Goal: Task Accomplishment & Management: Complete application form

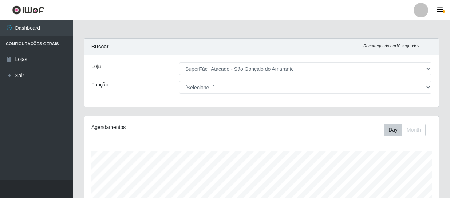
select select "408"
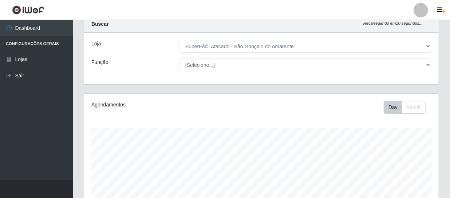
scroll to position [151, 355]
click at [150, 62] on div "Função" at bounding box center [130, 65] width 88 height 13
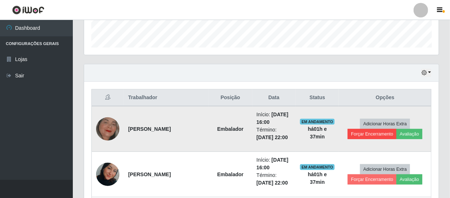
scroll to position [221, 0]
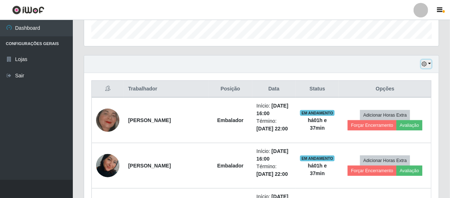
click at [431, 63] on button "button" at bounding box center [426, 64] width 10 height 8
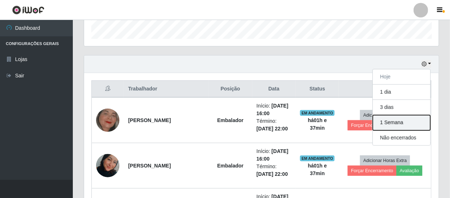
click at [405, 123] on button "1 Semana" at bounding box center [402, 122] width 58 height 15
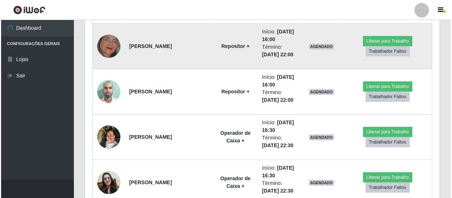
scroll to position [2151, 0]
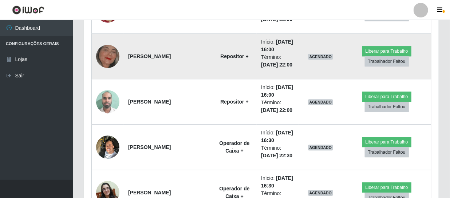
click at [112, 60] on img at bounding box center [107, 56] width 23 height 37
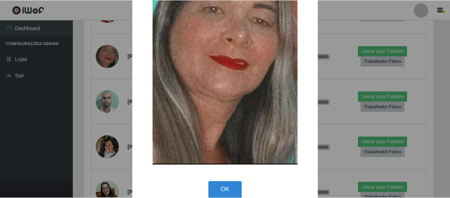
scroll to position [98, 0]
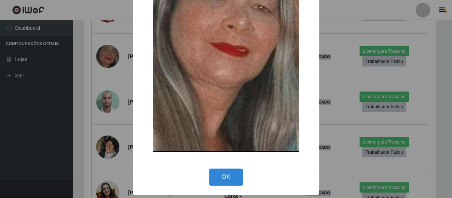
click at [212, 180] on button "OK" at bounding box center [226, 177] width 34 height 17
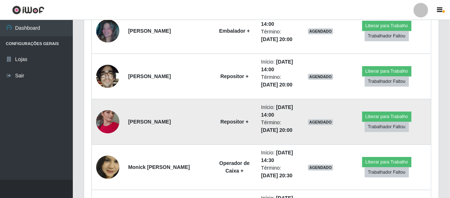
scroll to position [3376, 0]
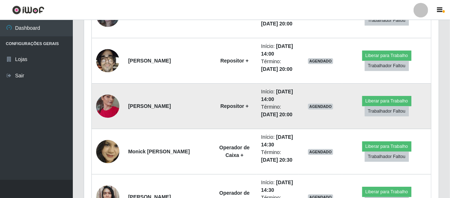
click at [112, 106] on img at bounding box center [107, 107] width 23 height 42
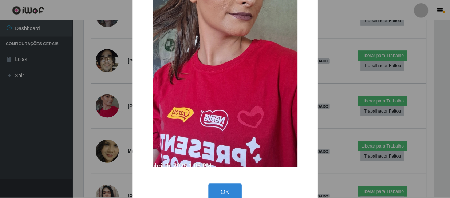
scroll to position [124, 0]
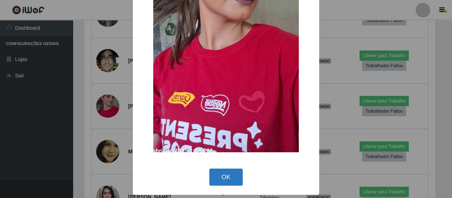
click at [216, 172] on button "OK" at bounding box center [226, 177] width 34 height 17
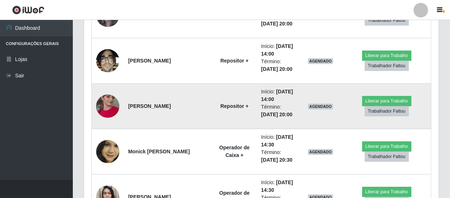
scroll to position [3343, 0]
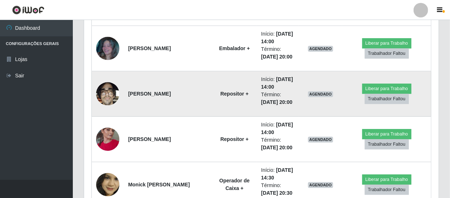
click at [109, 94] on img at bounding box center [107, 93] width 23 height 31
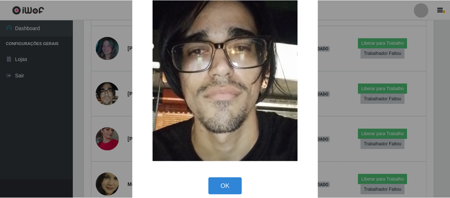
scroll to position [59, 0]
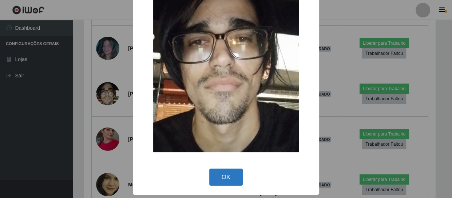
click at [230, 178] on button "OK" at bounding box center [226, 177] width 34 height 17
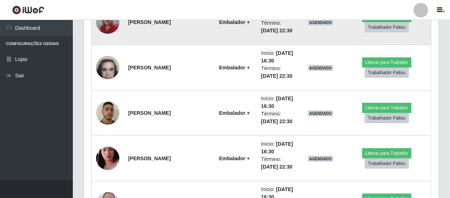
scroll to position [2416, 0]
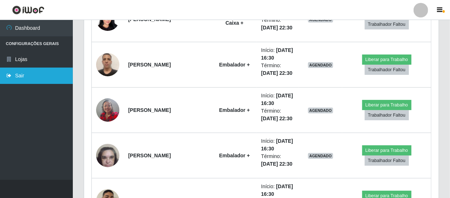
click at [11, 79] on link "Sair" at bounding box center [36, 76] width 73 height 16
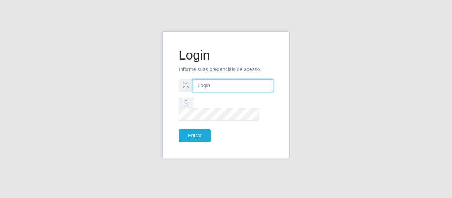
click at [209, 91] on input "text" at bounding box center [233, 85] width 80 height 13
type input "[EMAIL_ADDRESS][DOMAIN_NAME]"
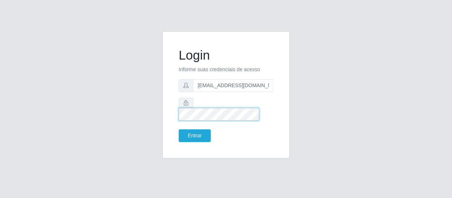
click at [179, 130] on button "Entrar" at bounding box center [195, 136] width 32 height 13
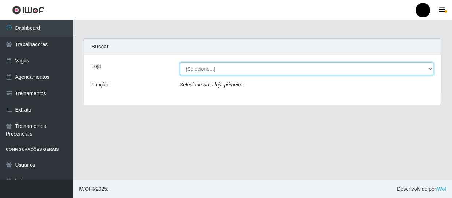
click at [432, 69] on select "[Selecione...] SuperFácil Atacado - Emaús SuperFácil Atacado - Rodoviária Super…" at bounding box center [307, 69] width 254 height 13
select select "408"
click at [180, 63] on select "[Selecione...] SuperFácil Atacado - Emaús SuperFácil Atacado - Rodoviária Super…" at bounding box center [307, 69] width 254 height 13
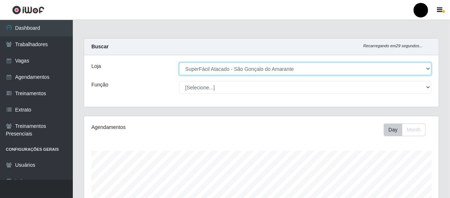
scroll to position [151, 355]
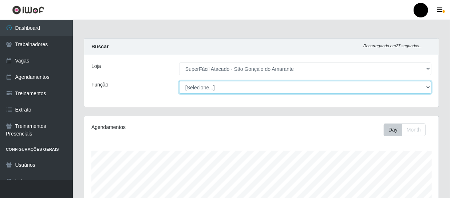
click at [427, 87] on select "[Selecione...] Auxiliar de Estacionamento Auxiliar de Estacionamento + Auxiliar…" at bounding box center [305, 87] width 252 height 13
select select "24"
click at [179, 81] on select "[Selecione...] Auxiliar de Estacionamento Auxiliar de Estacionamento + Auxiliar…" at bounding box center [305, 87] width 252 height 13
click at [430, 85] on select "[Selecione...] Auxiliar de Estacionamento Auxiliar de Estacionamento + Auxiliar…" at bounding box center [305, 87] width 252 height 13
click at [179, 81] on select "[Selecione...] Auxiliar de Estacionamento Auxiliar de Estacionamento + Auxiliar…" at bounding box center [305, 87] width 252 height 13
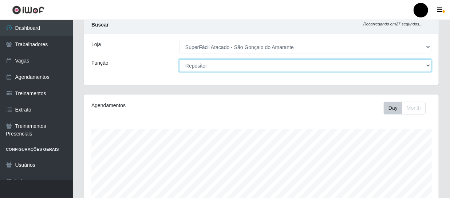
scroll to position [33, 0]
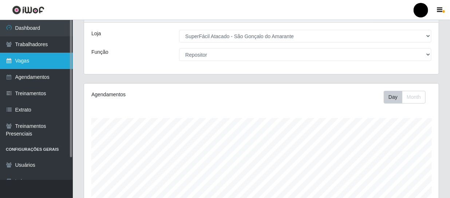
click at [21, 64] on link "Vagas" at bounding box center [36, 61] width 73 height 16
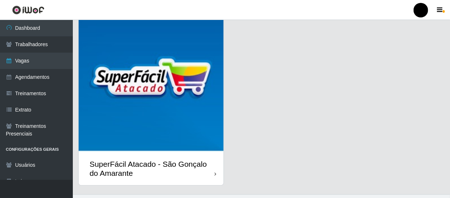
scroll to position [230, 0]
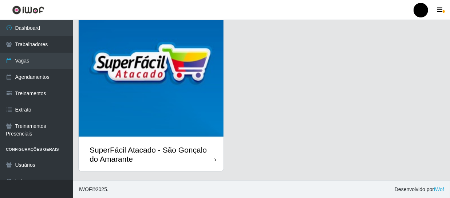
click at [173, 155] on div "SuperFácil Atacado - São Gonçalo do Amarante" at bounding box center [152, 155] width 125 height 18
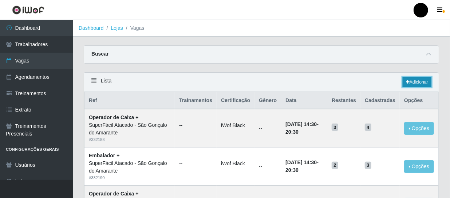
click at [415, 83] on link "Adicionar" at bounding box center [417, 82] width 29 height 10
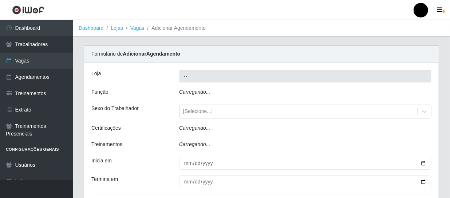
type input "SuperFácil Atacado - São Gonçalo do Amarante"
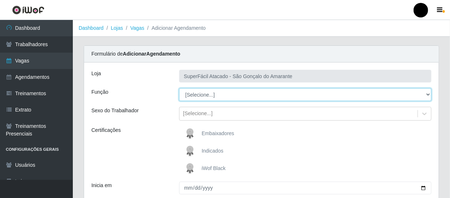
click at [426, 95] on select "[Selecione...] Auxiliar de Estacionamento Auxiliar de Estacionamento + Auxiliar…" at bounding box center [305, 94] width 252 height 13
select select "24"
click at [179, 88] on select "[Selecione...] Auxiliar de Estacionamento Auxiliar de Estacionamento + Auxiliar…" at bounding box center [305, 94] width 252 height 13
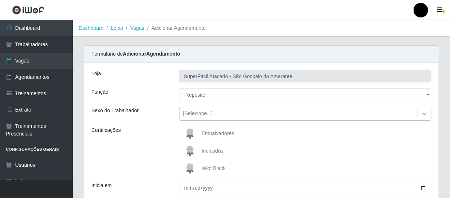
click at [422, 114] on icon at bounding box center [424, 113] width 7 height 7
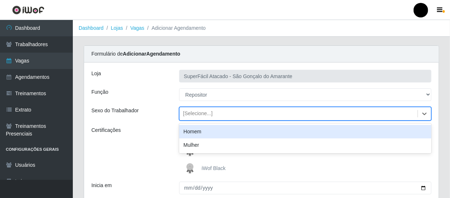
click at [375, 135] on div "Homem" at bounding box center [305, 131] width 252 height 13
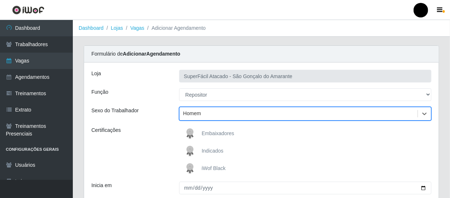
scroll to position [33, 0]
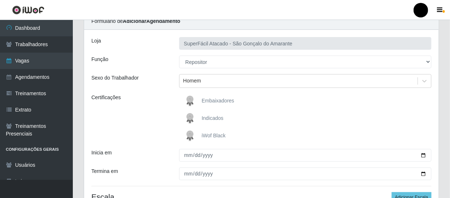
click at [205, 136] on span "iWof Black" at bounding box center [214, 136] width 24 height 6
click at [0, 0] on input "iWof Black" at bounding box center [0, 0] width 0 height 0
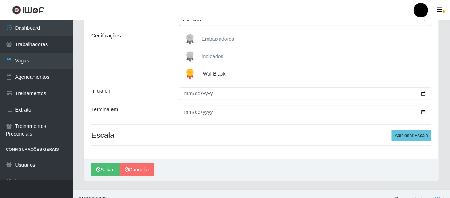
scroll to position [99, 0]
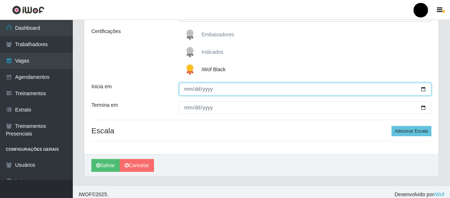
click at [185, 91] on input "Inicia em" at bounding box center [305, 89] width 252 height 13
click at [423, 89] on input "Inicia em" at bounding box center [305, 89] width 252 height 13
type input "[DATE]"
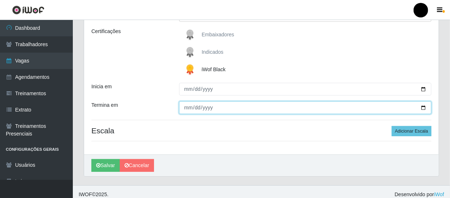
click at [423, 106] on input "Termina em" at bounding box center [305, 108] width 252 height 13
type input "[DATE]"
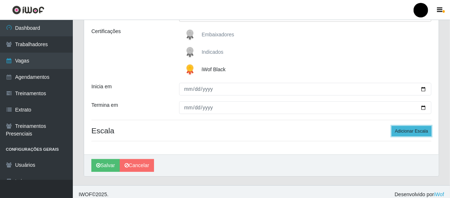
click at [406, 130] on button "Adicionar Escala" at bounding box center [412, 131] width 40 height 10
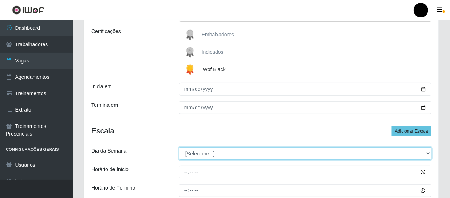
click at [428, 151] on select "[Selecione...] Segunda Terça Quarta Quinta Sexta Sábado Domingo" at bounding box center [305, 153] width 252 height 13
select select "5"
click at [179, 147] on select "[Selecione...] Segunda Terça Quarta Quinta Sexta Sábado Domingo" at bounding box center [305, 153] width 252 height 13
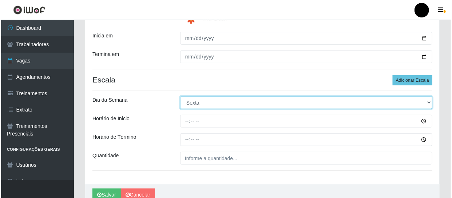
scroll to position [165, 0]
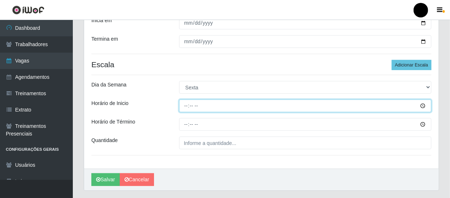
click at [187, 106] on input "Horário de Inicio" at bounding box center [305, 106] width 252 height 13
type input "09:00"
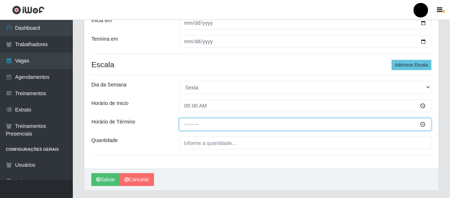
click at [183, 125] on input "Horário de Término" at bounding box center [305, 124] width 252 height 13
type input "15:00"
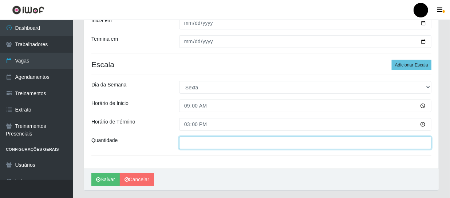
click at [188, 142] on input "___" at bounding box center [305, 143] width 252 height 13
type input "1__"
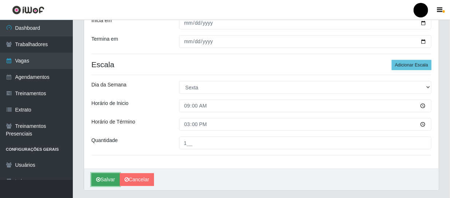
click at [102, 178] on button "Salvar" at bounding box center [105, 180] width 28 height 13
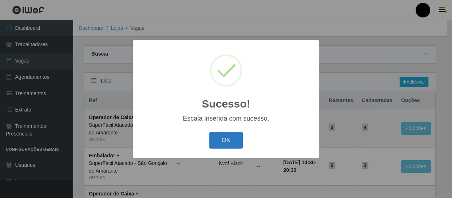
click at [226, 138] on button "OK" at bounding box center [226, 140] width 34 height 17
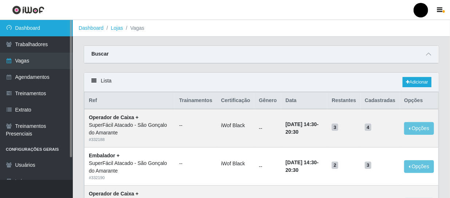
click at [38, 31] on link "Dashboard" at bounding box center [36, 28] width 73 height 16
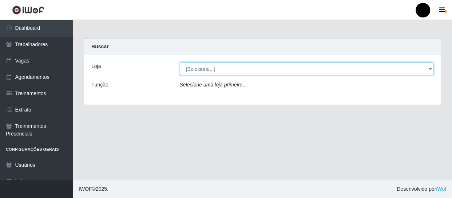
click at [431, 68] on select "[Selecione...] SuperFácil Atacado - Emaús SuperFácil Atacado - Rodoviária Super…" at bounding box center [307, 69] width 254 height 13
select select "408"
click at [180, 63] on select "[Selecione...] SuperFácil Atacado - Emaús SuperFácil Atacado - Rodoviária Super…" at bounding box center [307, 69] width 254 height 13
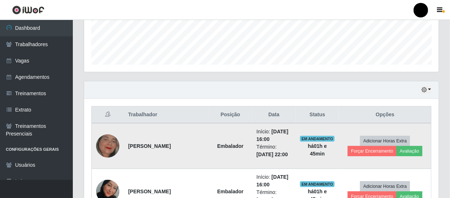
scroll to position [198, 0]
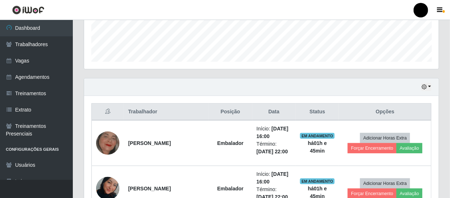
click at [432, 85] on div "Hoje 1 dia 3 dias 1 Semana Não encerrados" at bounding box center [261, 87] width 355 height 17
click at [430, 85] on button "button" at bounding box center [426, 87] width 10 height 8
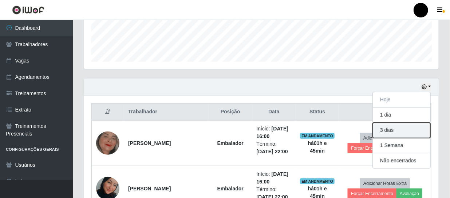
click at [393, 127] on button "3 dias" at bounding box center [402, 130] width 58 height 15
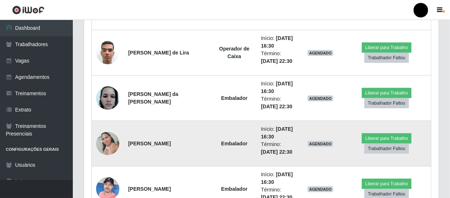
scroll to position [246, 0]
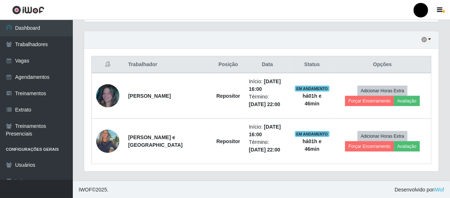
click at [431, 37] on div "Hoje 1 dia 3 dias 1 Semana Não encerrados" at bounding box center [261, 39] width 355 height 17
click at [429, 40] on button "button" at bounding box center [426, 40] width 10 height 8
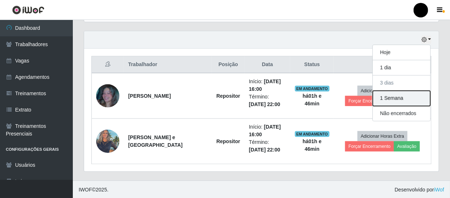
click at [387, 98] on button "1 Semana" at bounding box center [402, 98] width 58 height 15
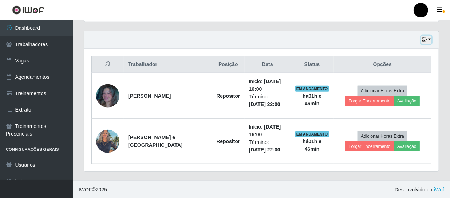
click at [430, 40] on button "button" at bounding box center [426, 40] width 10 height 8
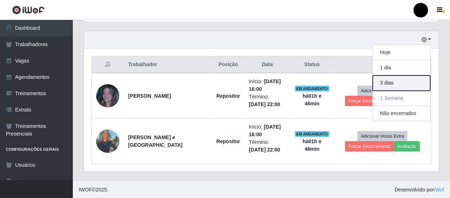
click at [398, 80] on button "3 dias" at bounding box center [402, 83] width 58 height 15
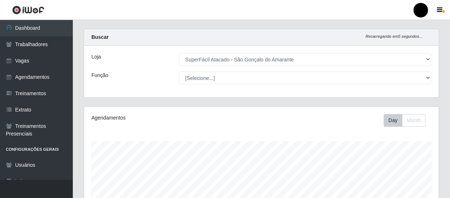
scroll to position [0, 0]
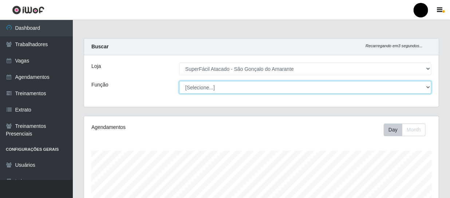
click at [426, 85] on select "[Selecione...] Auxiliar de Estacionamento Auxiliar de Estacionamento + Auxiliar…" at bounding box center [305, 87] width 252 height 13
select select "24"
click at [179, 81] on select "[Selecione...] Auxiliar de Estacionamento Auxiliar de Estacionamento + Auxiliar…" at bounding box center [305, 87] width 252 height 13
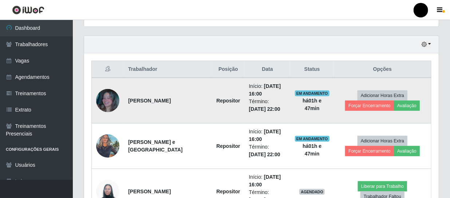
scroll to position [237, 0]
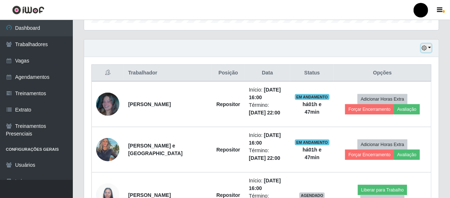
click at [427, 46] on button "button" at bounding box center [426, 48] width 10 height 8
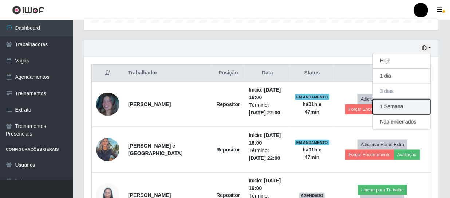
click at [383, 104] on button "1 Semana" at bounding box center [402, 106] width 58 height 15
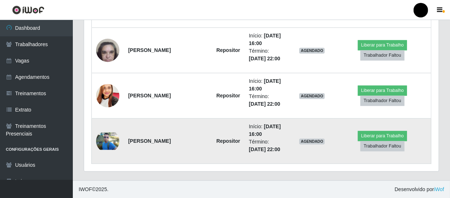
scroll to position [246, 0]
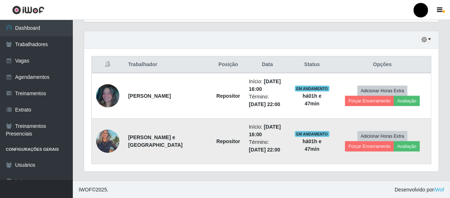
click at [114, 138] on img at bounding box center [107, 141] width 23 height 31
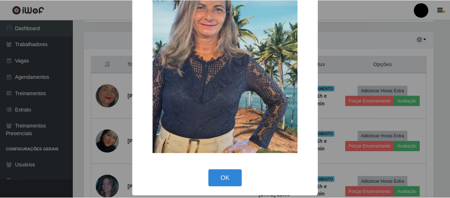
scroll to position [59, 0]
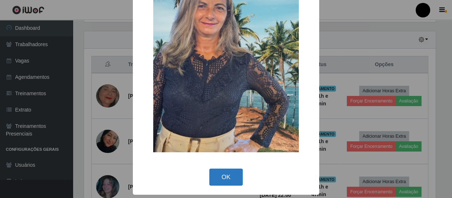
click at [219, 179] on button "OK" at bounding box center [226, 177] width 34 height 17
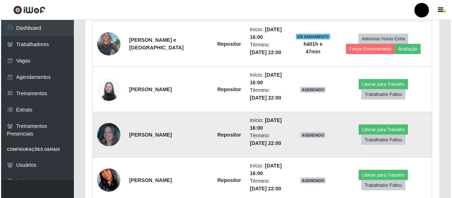
scroll to position [345, 0]
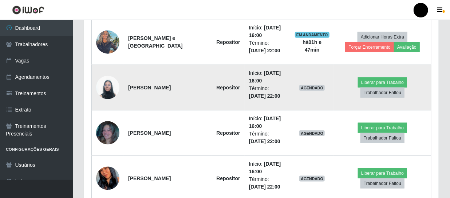
click at [110, 89] on img at bounding box center [107, 87] width 23 height 31
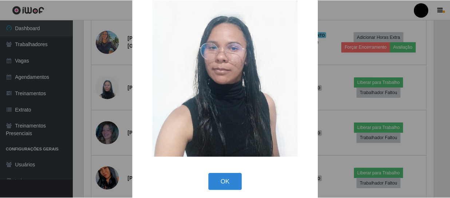
scroll to position [59, 0]
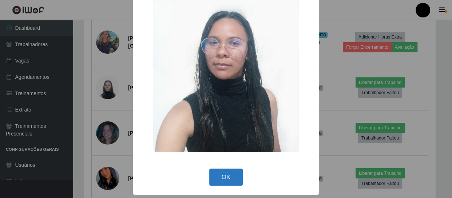
click at [233, 172] on button "OK" at bounding box center [226, 177] width 34 height 17
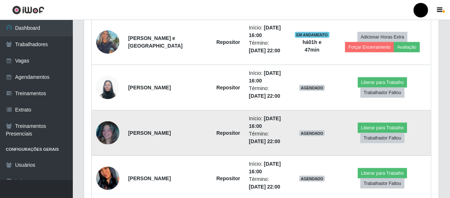
scroll to position [246, 0]
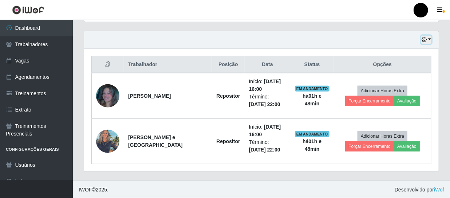
click at [429, 39] on button "button" at bounding box center [426, 40] width 10 height 8
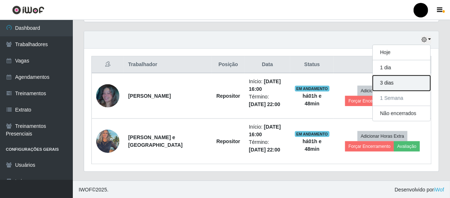
click at [397, 86] on button "3 dias" at bounding box center [402, 83] width 58 height 15
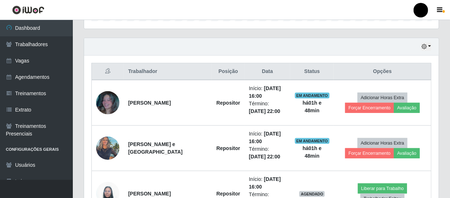
scroll to position [237, 0]
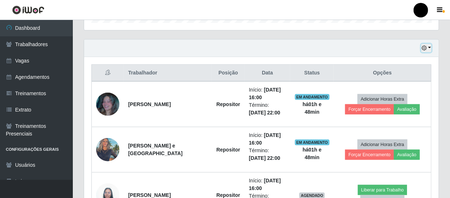
click at [430, 48] on button "button" at bounding box center [426, 48] width 10 height 8
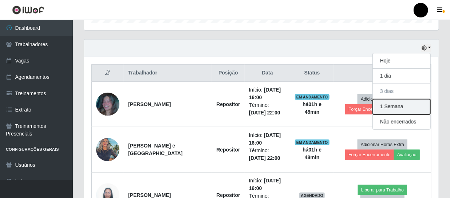
click at [403, 105] on button "1 Semana" at bounding box center [402, 106] width 58 height 15
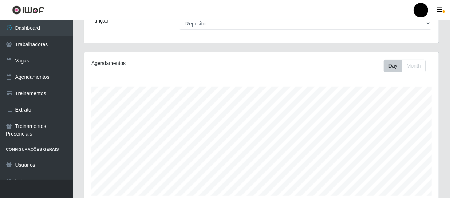
scroll to position [0, 0]
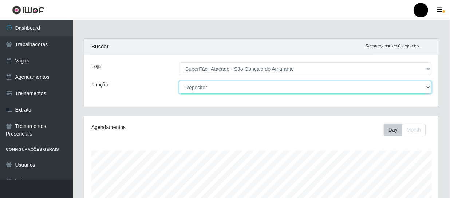
click at [428, 88] on select "[Selecione...] Auxiliar de Estacionamento Auxiliar de Estacionamento + Auxiliar…" at bounding box center [305, 87] width 252 height 13
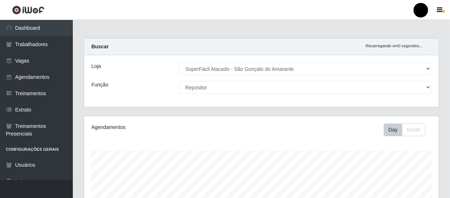
click at [291, 127] on div "Day Month" at bounding box center [334, 130] width 205 height 13
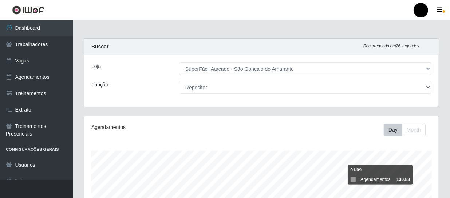
scroll to position [165, 0]
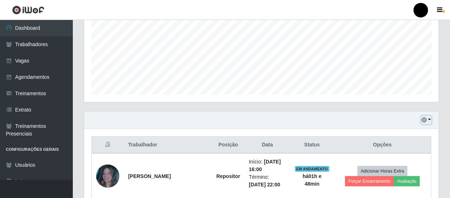
click at [430, 117] on button "button" at bounding box center [426, 120] width 10 height 8
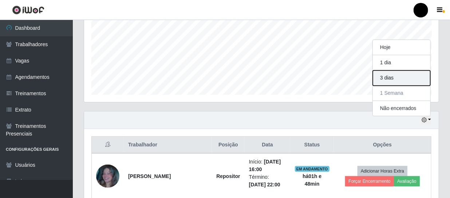
click at [392, 80] on button "3 dias" at bounding box center [402, 78] width 58 height 15
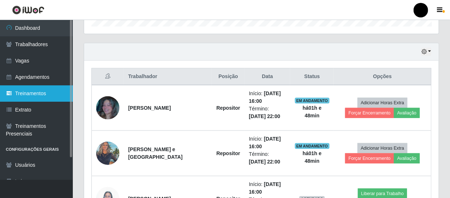
scroll to position [138, 0]
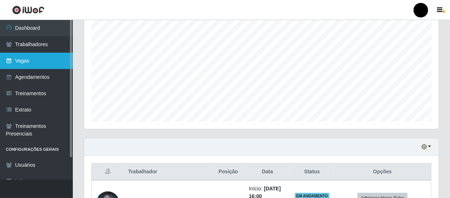
click at [28, 64] on link "Vagas" at bounding box center [36, 61] width 73 height 16
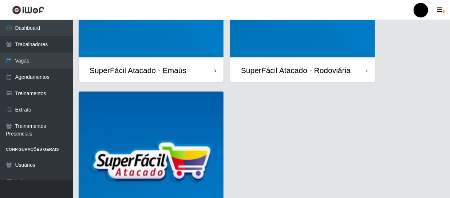
scroll to position [230, 0]
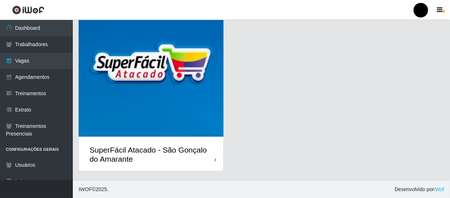
click at [180, 163] on div "SuperFácil Atacado - São Gonçalo do Amarante" at bounding box center [151, 154] width 145 height 33
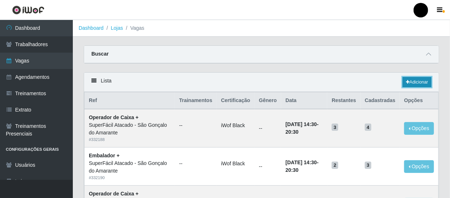
click at [408, 82] on icon at bounding box center [408, 82] width 4 height 4
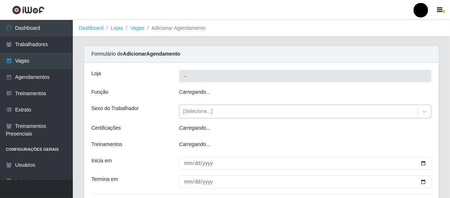
type input "SuperFácil Atacado - São Gonçalo do Amarante"
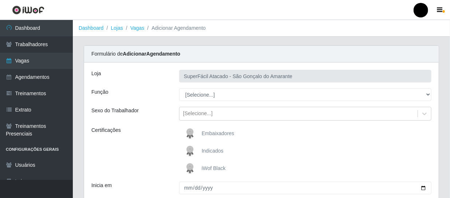
click at [219, 169] on span "iWof Black" at bounding box center [214, 169] width 24 height 6
click at [0, 0] on input "iWof Black" at bounding box center [0, 0] width 0 height 0
click at [422, 113] on icon at bounding box center [424, 113] width 7 height 7
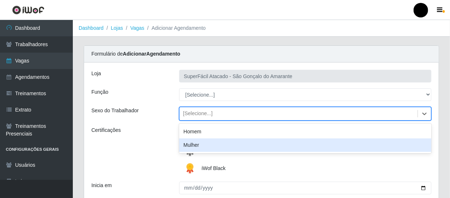
click at [360, 143] on div "Mulher" at bounding box center [305, 145] width 252 height 13
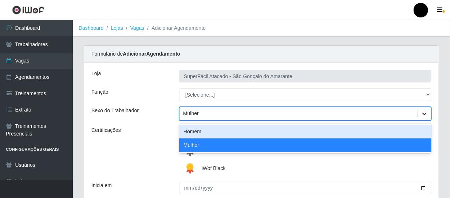
click at [426, 111] on icon at bounding box center [424, 113] width 7 height 7
click at [336, 131] on div "Homem" at bounding box center [305, 131] width 252 height 13
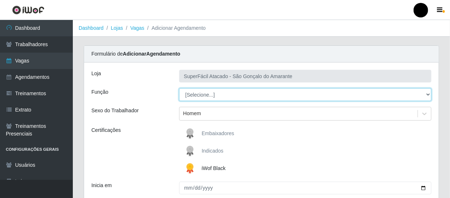
click at [429, 96] on select "[Selecione...] Auxiliar de Estacionamento Auxiliar de Estacionamento + Auxiliar…" at bounding box center [305, 94] width 252 height 13
select select "24"
click at [179, 88] on select "[Selecione...] Auxiliar de Estacionamento Auxiliar de Estacionamento + Auxiliar…" at bounding box center [305, 94] width 252 height 13
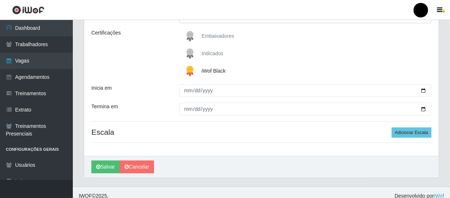
scroll to position [99, 0]
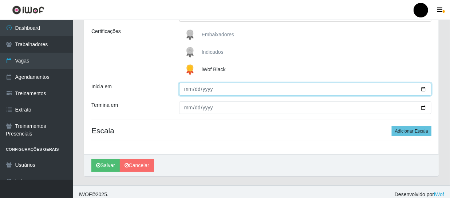
click at [425, 86] on input "Inicia em" at bounding box center [305, 89] width 252 height 13
type input "[DATE]"
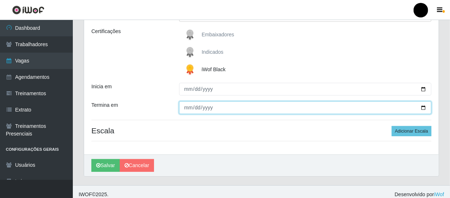
click at [423, 107] on input "Termina em" at bounding box center [305, 108] width 252 height 13
type input "[DATE]"
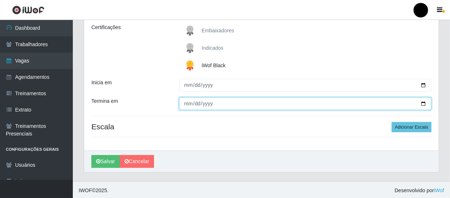
scroll to position [104, 0]
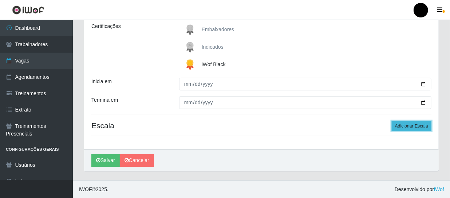
click at [419, 126] on button "Adicionar Escala" at bounding box center [412, 126] width 40 height 10
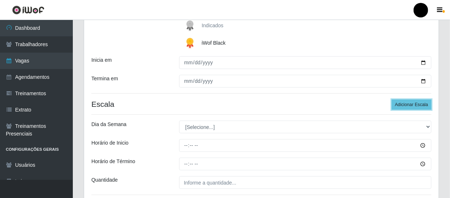
scroll to position [137, 0]
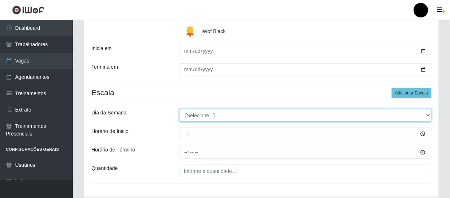
click at [427, 114] on select "[Selecione...] Segunda Terça Quarta Quinta Sexta Sábado Domingo" at bounding box center [305, 115] width 252 height 13
select select "6"
click at [179, 109] on select "[Selecione...] Segunda Terça Quarta Quinta Sexta Sábado Domingo" at bounding box center [305, 115] width 252 height 13
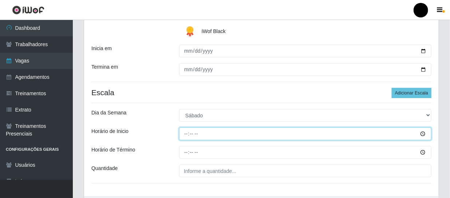
click at [184, 132] on input "Horário de Inicio" at bounding box center [305, 134] width 252 height 13
type input "09:00"
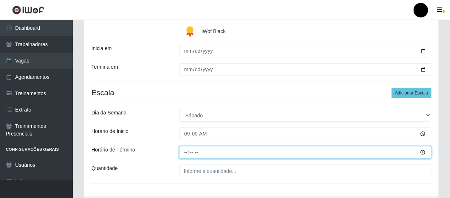
click at [182, 152] on input "Horário de Término" at bounding box center [305, 152] width 252 height 13
type input "15:00"
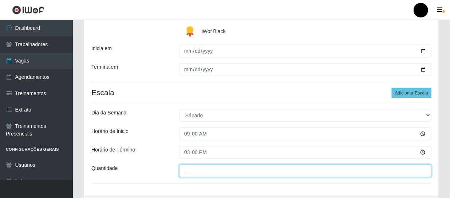
click at [185, 174] on input "___" at bounding box center [305, 171] width 252 height 13
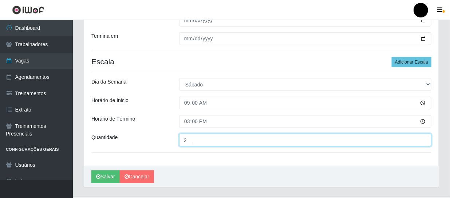
scroll to position [170, 0]
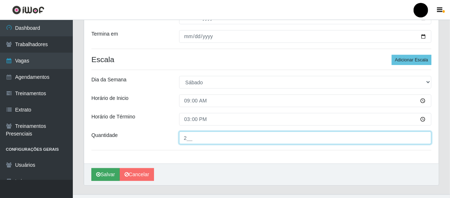
type input "2__"
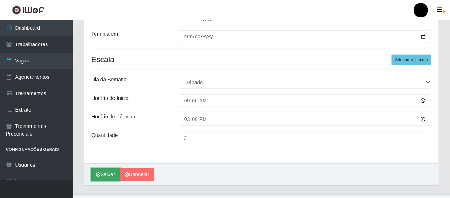
click at [109, 174] on button "Salvar" at bounding box center [105, 175] width 28 height 13
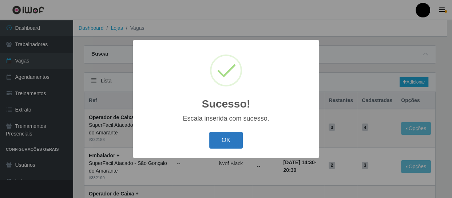
click at [228, 139] on button "OK" at bounding box center [226, 140] width 34 height 17
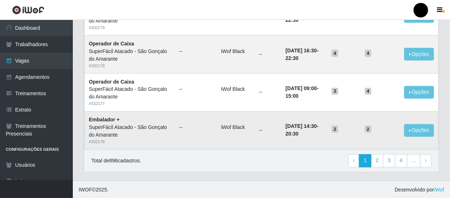
scroll to position [532, 0]
click at [381, 156] on link "2" at bounding box center [377, 160] width 12 height 13
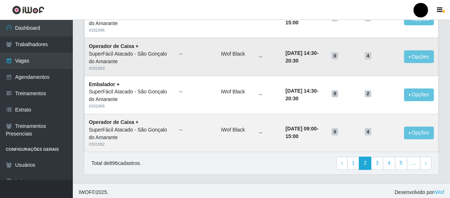
scroll to position [532, 0]
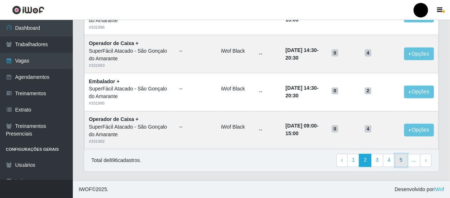
click at [402, 158] on link "5" at bounding box center [401, 160] width 12 height 13
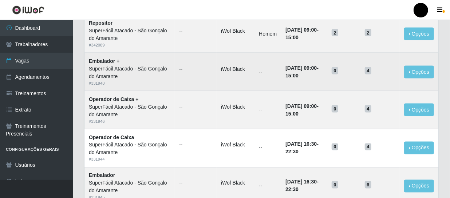
scroll to position [529, 0]
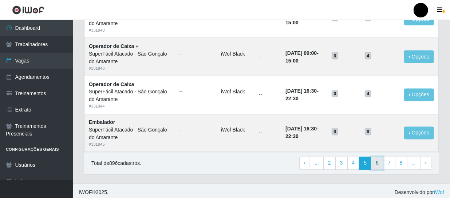
click at [380, 163] on link "6" at bounding box center [377, 163] width 12 height 13
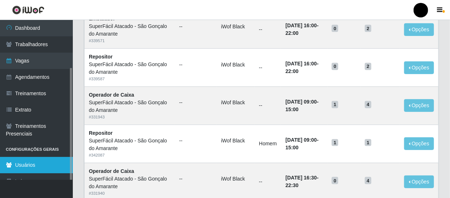
scroll to position [26, 0]
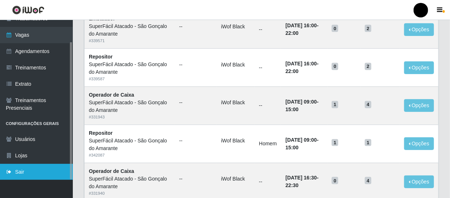
click at [24, 169] on link "Sair" at bounding box center [36, 172] width 73 height 16
